Goal: Transaction & Acquisition: Purchase product/service

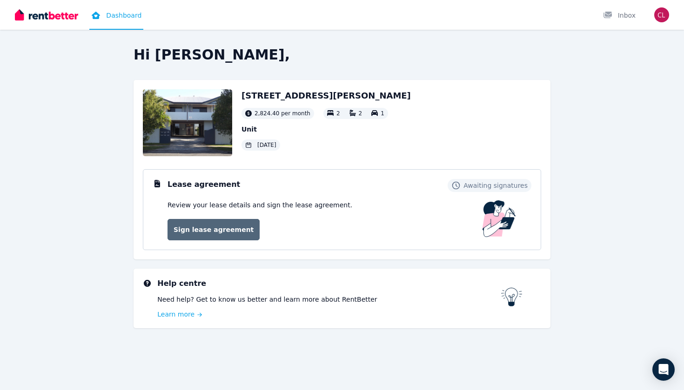
click at [213, 228] on link "Sign lease agreement" at bounding box center [214, 229] width 92 height 21
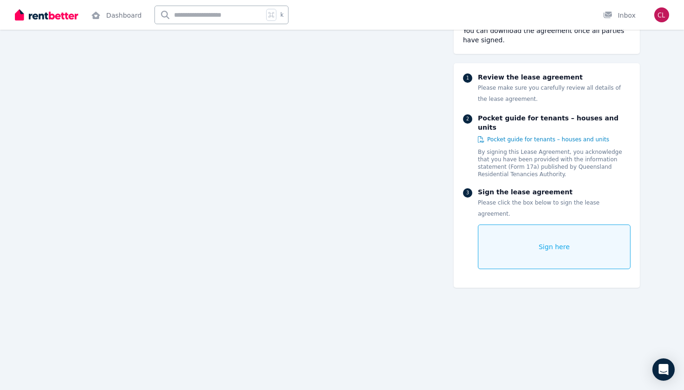
scroll to position [6505, 0]
click at [538, 228] on div "Sign here" at bounding box center [554, 247] width 153 height 45
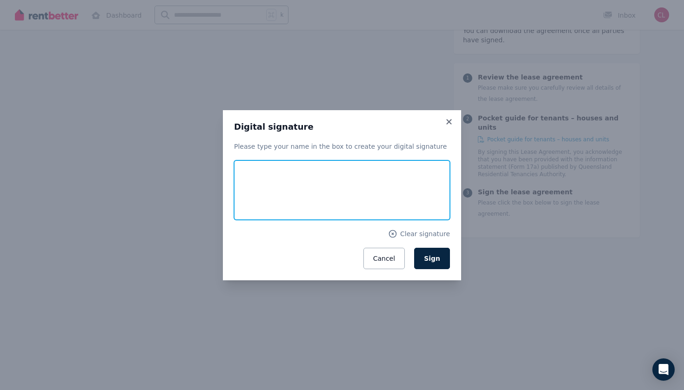
click at [291, 181] on input "text" at bounding box center [342, 191] width 216 height 60
drag, startPoint x: 301, startPoint y: 193, endPoint x: 279, endPoint y: 196, distance: 22.6
click at [279, 196] on input "text" at bounding box center [342, 191] width 216 height 60
type input "**********"
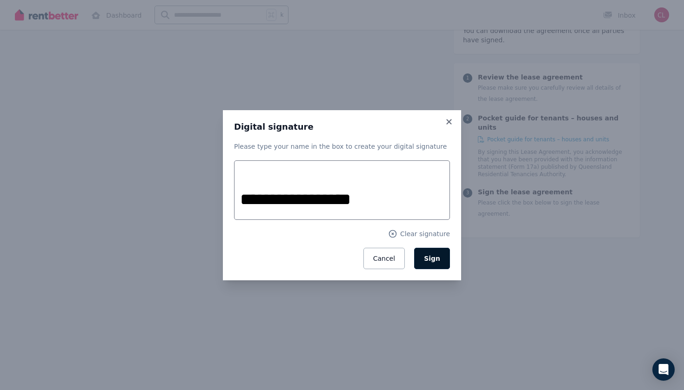
click at [429, 260] on span "Sign" at bounding box center [432, 258] width 16 height 7
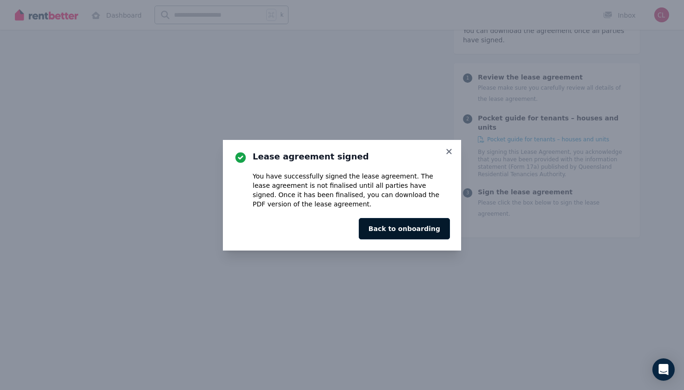
click at [424, 225] on button "Back to onboarding" at bounding box center [404, 228] width 91 height 21
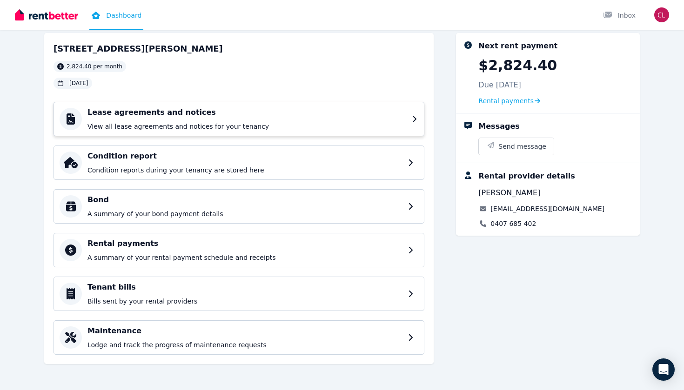
scroll to position [47, 0]
click at [268, 131] on div "Lease agreements and notices View all lease agreements and notices for your ten…" at bounding box center [239, 119] width 371 height 34
click at [220, 164] on div "Condition report Condition reports during your tenancy are stored here" at bounding box center [246, 163] width 319 height 24
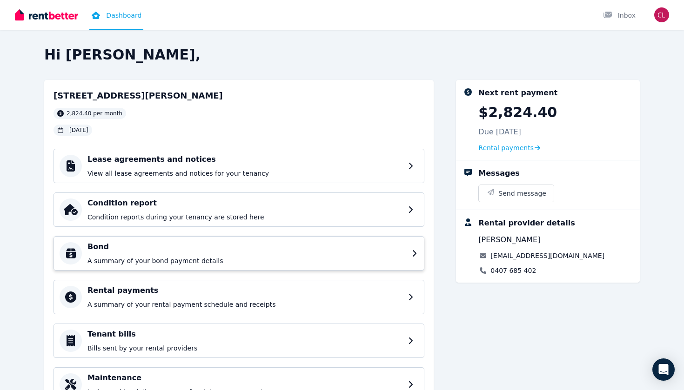
click at [164, 236] on div "Bond A summary of your bond payment details" at bounding box center [239, 253] width 371 height 34
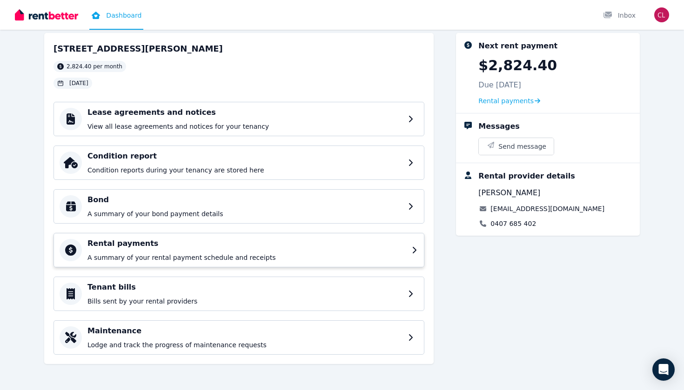
scroll to position [47, 0]
click at [213, 245] on h4 "Rental payments" at bounding box center [246, 243] width 319 height 11
click at [206, 287] on h4 "Tenant bills" at bounding box center [246, 287] width 319 height 11
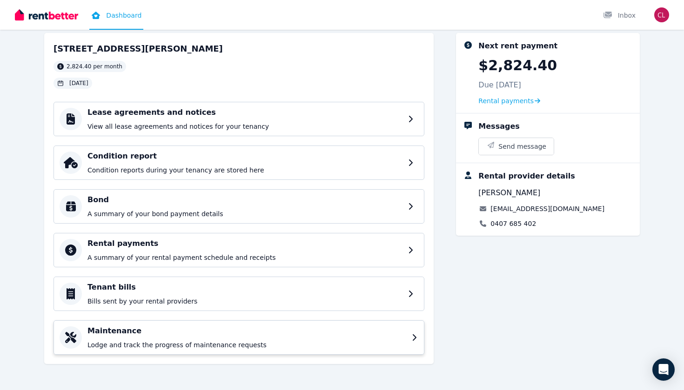
click at [245, 331] on h4 "Maintenance" at bounding box center [246, 331] width 319 height 11
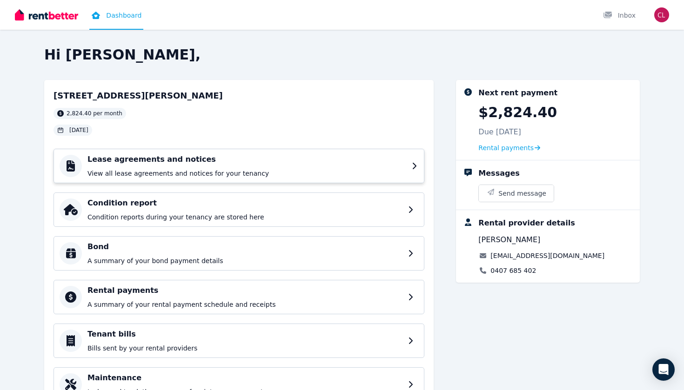
click at [255, 165] on div "Lease agreements and notices View all lease agreements and notices for your ten…" at bounding box center [246, 166] width 319 height 24
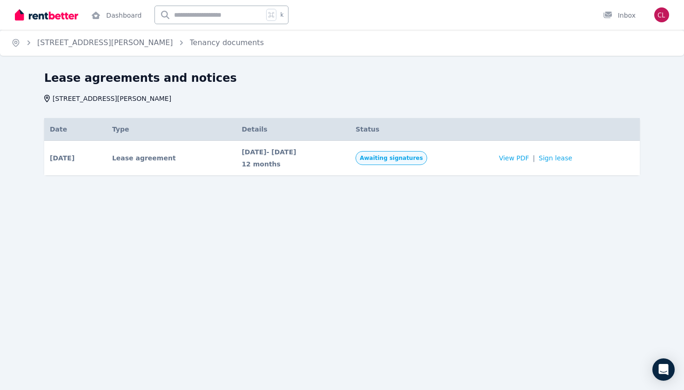
click at [423, 159] on span "Awaiting signatures" at bounding box center [391, 157] width 63 height 7
click at [525, 154] on span "View PDF" at bounding box center [514, 158] width 30 height 9
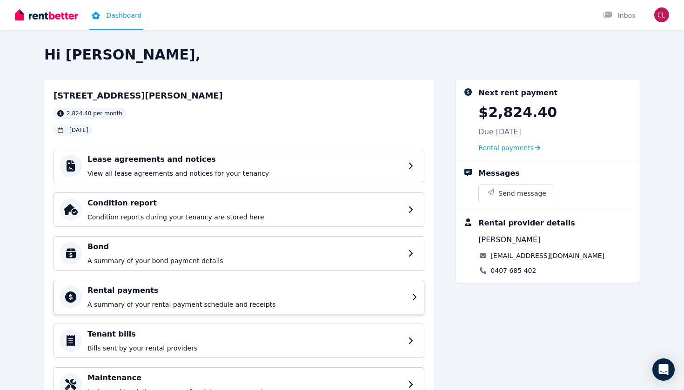
click at [183, 291] on h4 "Rental payments" at bounding box center [246, 290] width 319 height 11
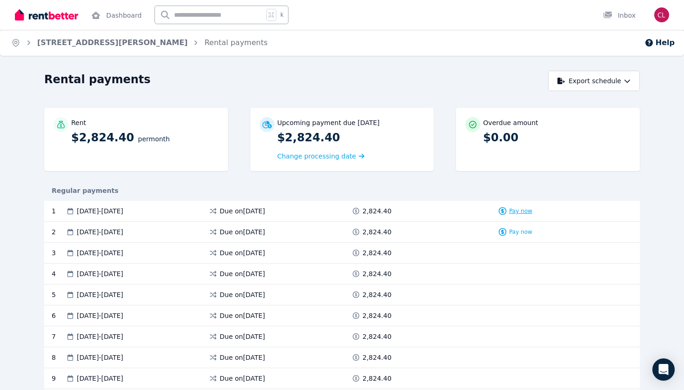
click at [500, 213] on icon at bounding box center [502, 211] width 7 height 7
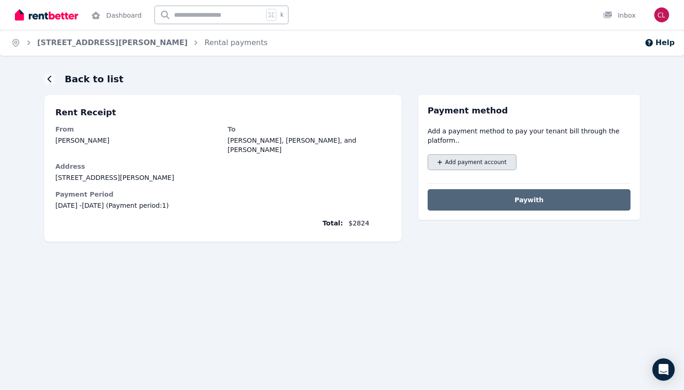
click at [444, 164] on button "Add payment account" at bounding box center [472, 162] width 89 height 16
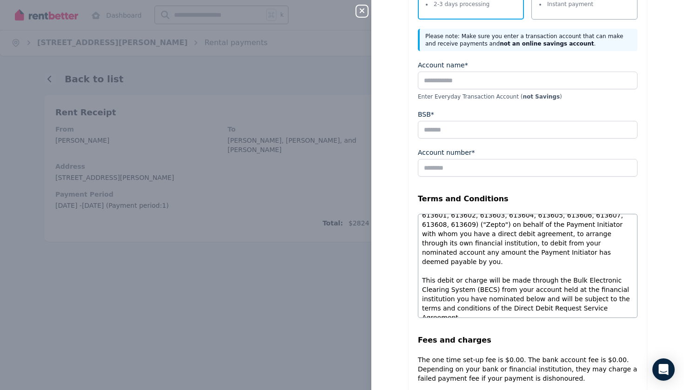
scroll to position [723, 0]
click at [269, 306] on div "Close panel Manage payment accounts Select a payment method Bank account Free p…" at bounding box center [342, 195] width 684 height 390
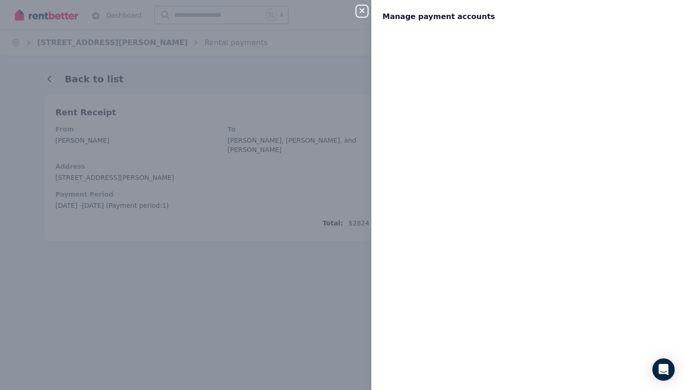
scroll to position [0, 0]
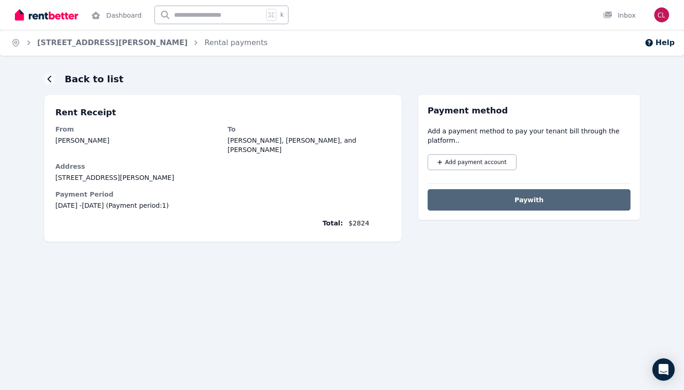
click at [467, 200] on button "Pay with" at bounding box center [529, 199] width 203 height 21
click at [455, 165] on span "Add payment account" at bounding box center [475, 162] width 61 height 7
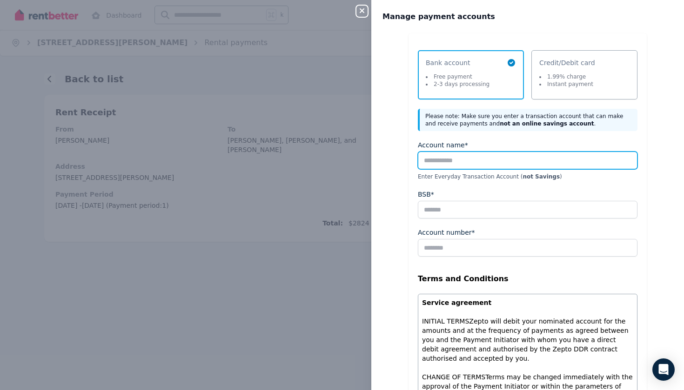
click at [476, 159] on input "Account name*" at bounding box center [528, 161] width 220 height 18
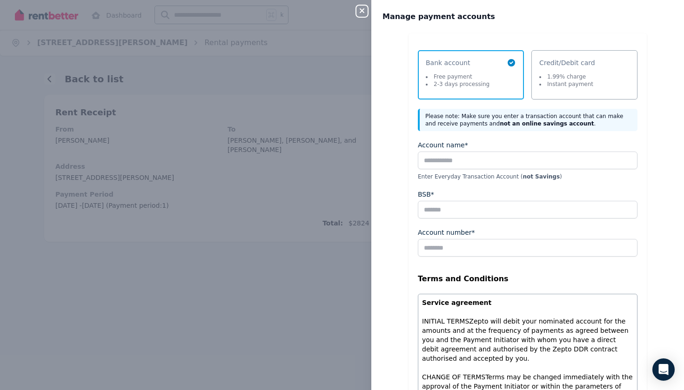
click at [280, 237] on div "Close panel Manage payment accounts Select a payment method Bank account Free p…" at bounding box center [342, 195] width 684 height 390
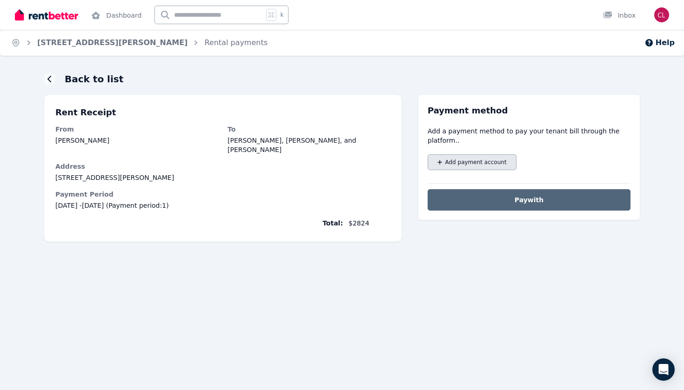
click at [468, 156] on button "Add payment account" at bounding box center [472, 162] width 89 height 16
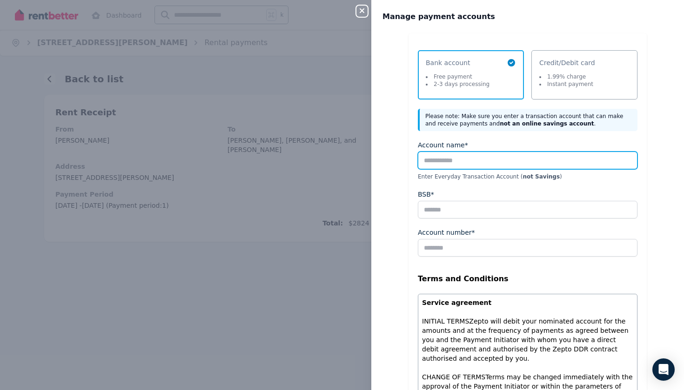
click at [443, 154] on input "Account name*" at bounding box center [528, 161] width 220 height 18
type input "**********"
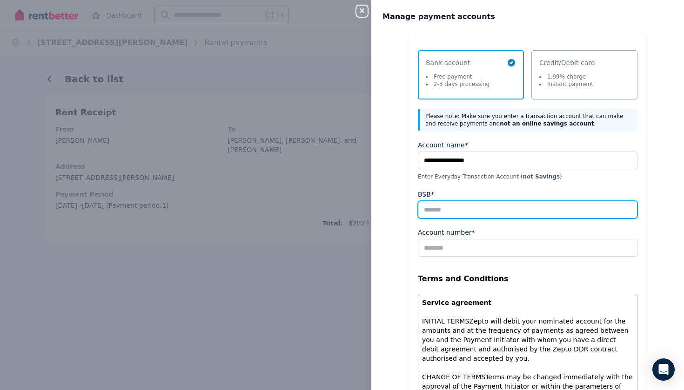
click at [490, 214] on input "BSB*" at bounding box center [528, 210] width 220 height 18
type input "******"
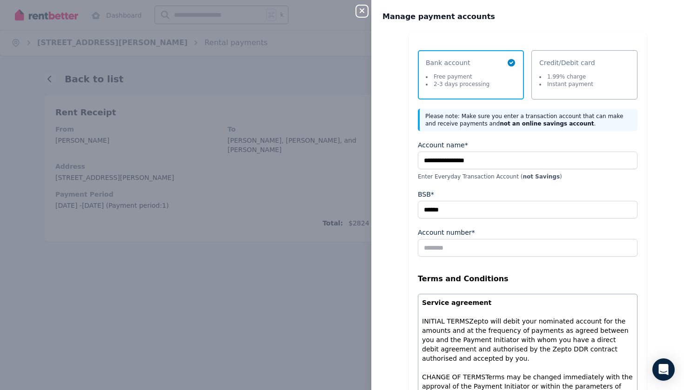
click at [496, 264] on fieldset "**********" at bounding box center [528, 316] width 220 height 351
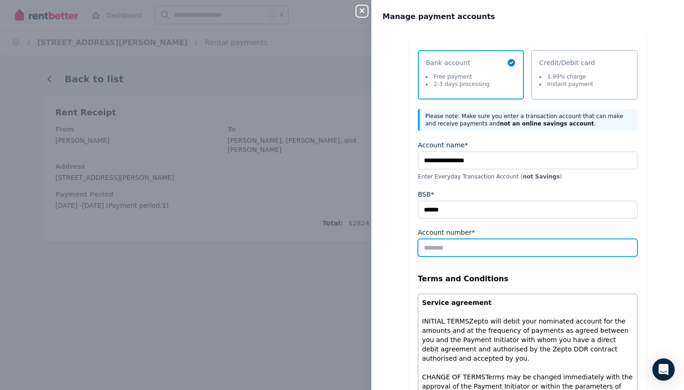
click at [499, 247] on input "Account number*" at bounding box center [528, 248] width 220 height 18
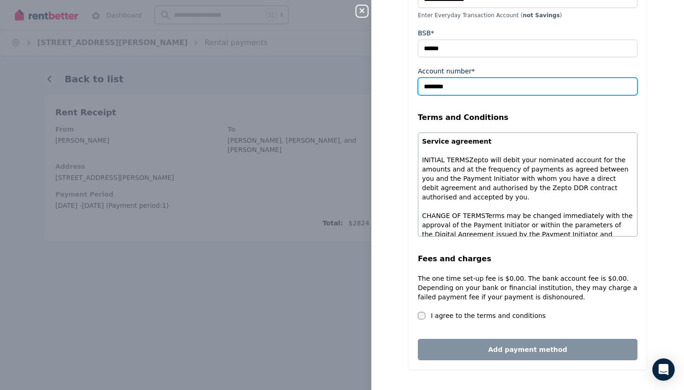
scroll to position [161, 0]
type input "********"
click at [510, 319] on label "I agree to the terms and conditions" at bounding box center [488, 315] width 115 height 9
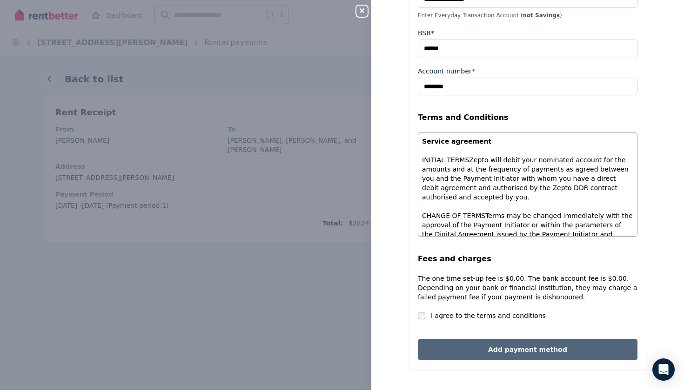
click at [515, 345] on button "Add payment method" at bounding box center [528, 349] width 220 height 21
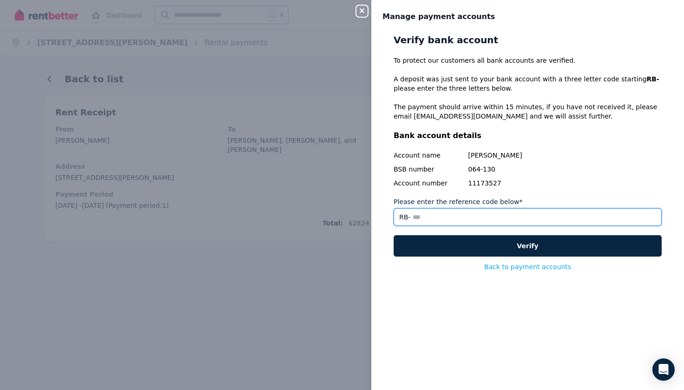
click at [450, 221] on input "Please enter the reference code below*" at bounding box center [528, 217] width 268 height 18
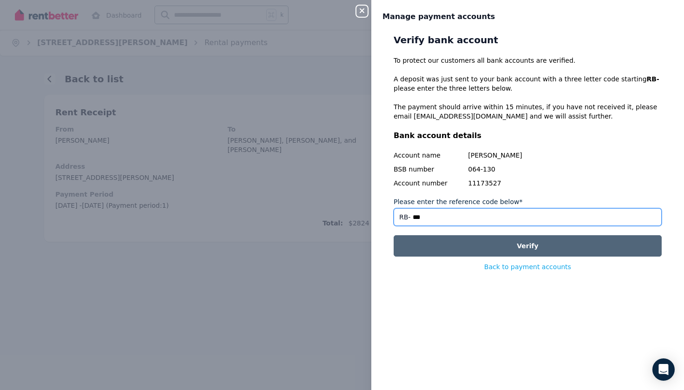
type input "***"
click at [519, 255] on button "Verify" at bounding box center [528, 245] width 268 height 21
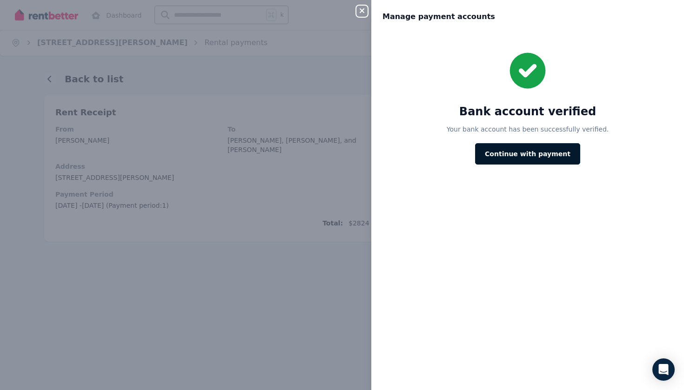
click at [545, 154] on button "Continue with payment" at bounding box center [527, 153] width 105 height 21
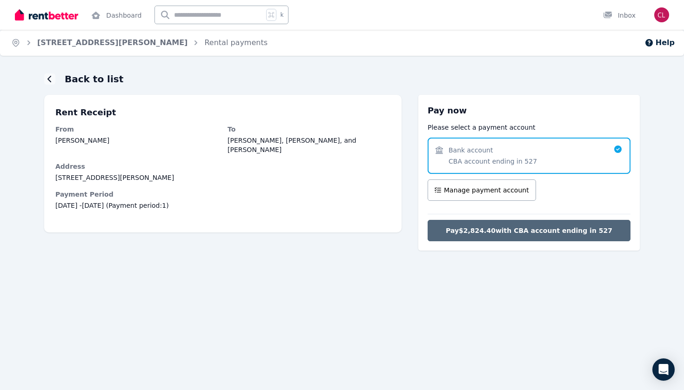
click at [464, 228] on span "Pay $2,824.40 with CBA account ending in 527" at bounding box center [529, 230] width 167 height 9
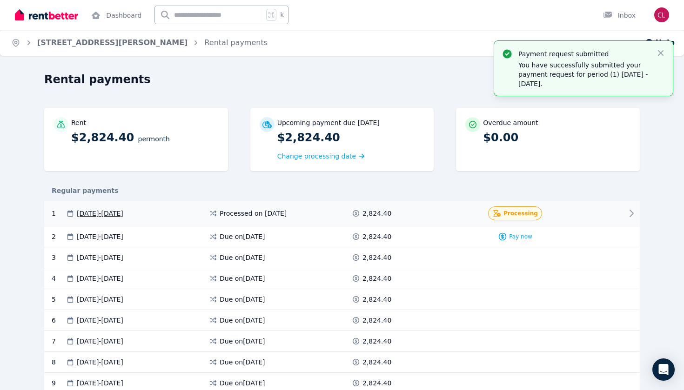
click at [631, 214] on icon at bounding box center [631, 213] width 11 height 11
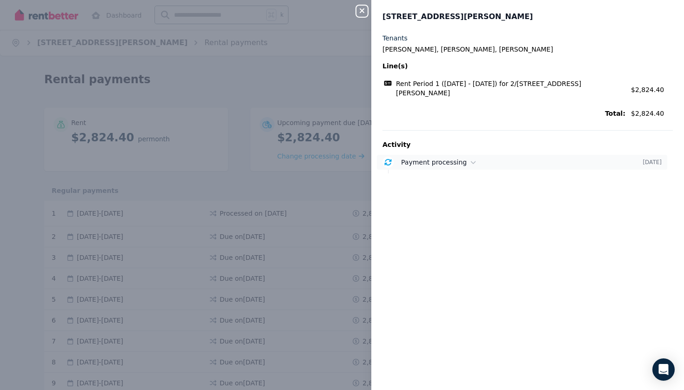
click at [419, 159] on span "Payment processing" at bounding box center [434, 162] width 66 height 7
click at [362, 10] on icon "button" at bounding box center [361, 10] width 11 height 7
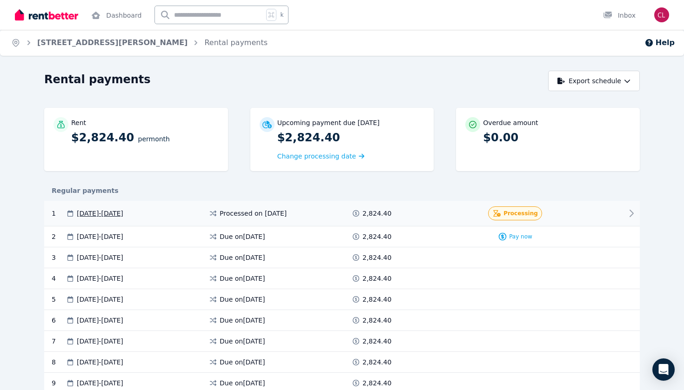
click at [594, 213] on div at bounding box center [595, 214] width 56 height 14
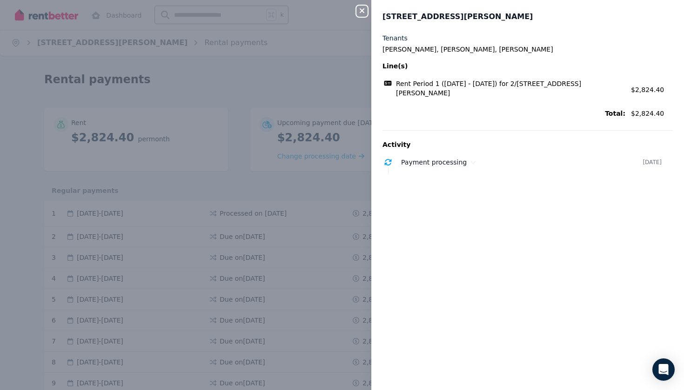
click at [362, 15] on button "Close panel" at bounding box center [361, 11] width 11 height 11
